Goal: Find specific page/section: Find specific page/section

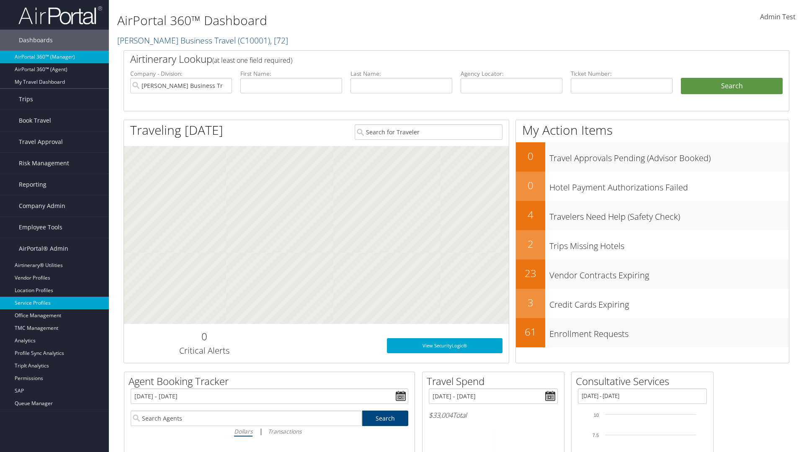
click at [54, 303] on link "Service Profiles" at bounding box center [54, 303] width 109 height 13
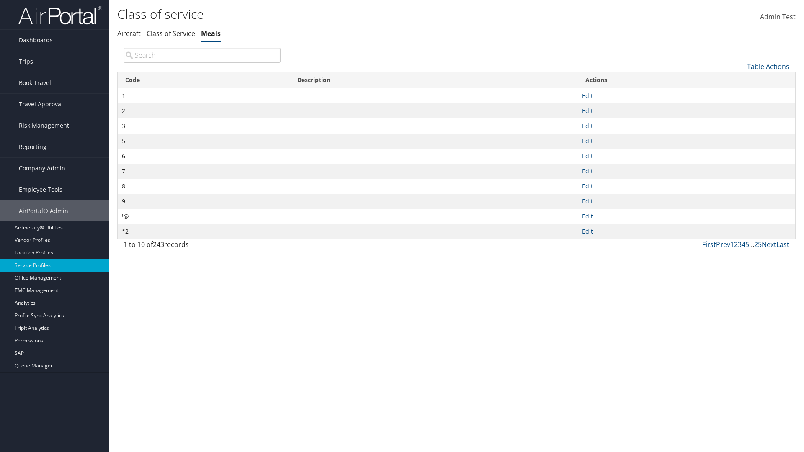
click at [204, 80] on th "Code" at bounding box center [204, 80] width 172 height 16
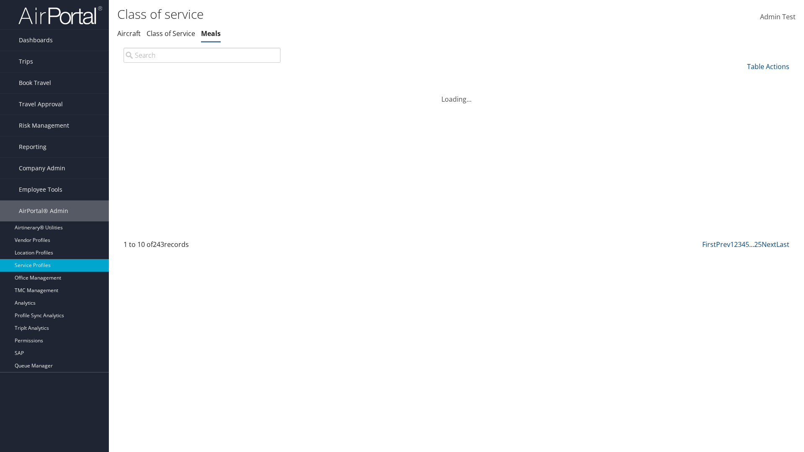
click at [204, 80] on th "Code" at bounding box center [204, 80] width 172 height 16
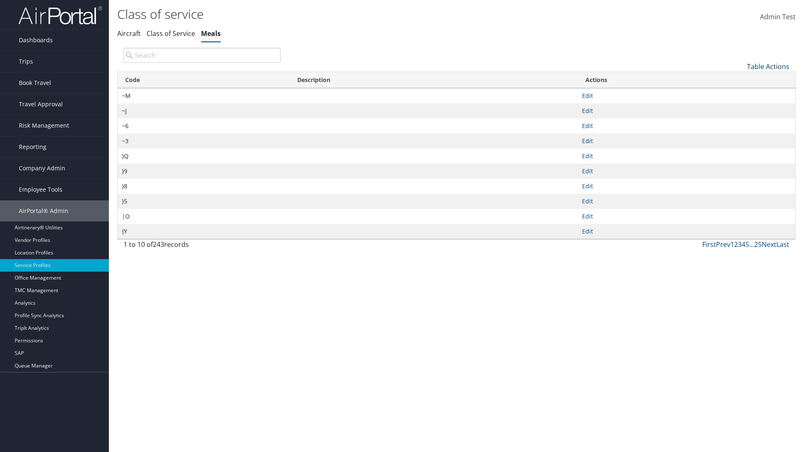
click at [768, 66] on link "Table Actions" at bounding box center [768, 66] width 42 height 9
click at [740, 122] on link "Page Length" at bounding box center [740, 122] width 110 height 14
click at [740, 94] on link "25" at bounding box center [740, 95] width 110 height 14
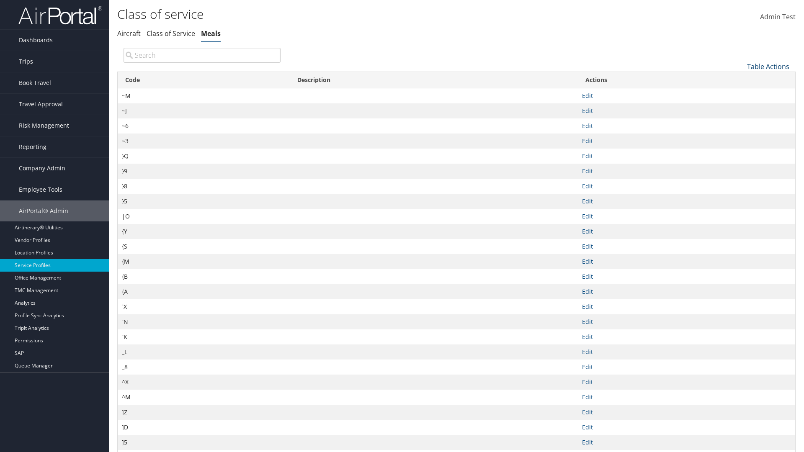
scroll to position [28, 0]
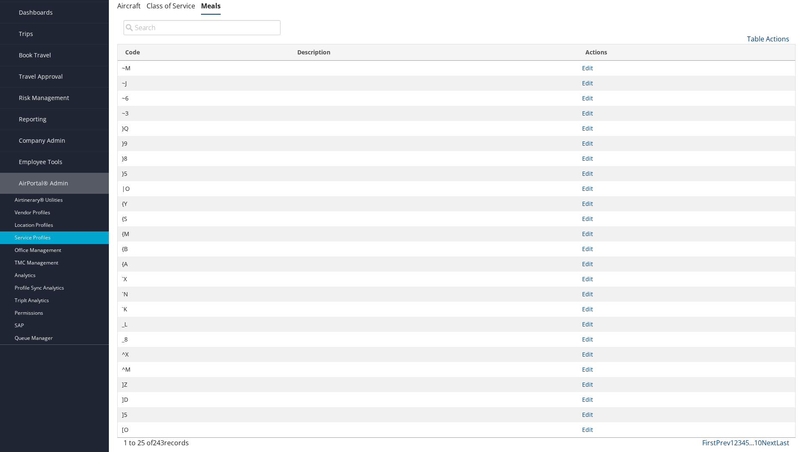
click at [768, 39] on link "Table Actions" at bounding box center [768, 38] width 42 height 9
click at [740, 81] on link "50" at bounding box center [740, 81] width 110 height 14
